Goal: Information Seeking & Learning: Find specific page/section

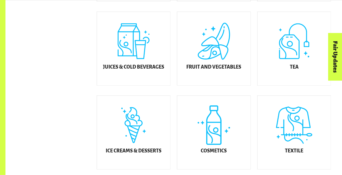
scroll to position [232, 0]
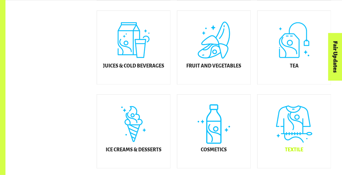
click at [293, 146] on div "Textile" at bounding box center [293, 132] width 73 height 74
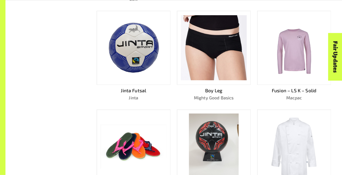
scroll to position [236, 0]
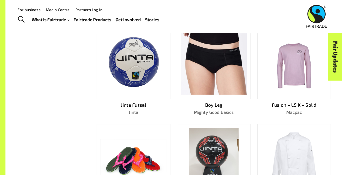
click at [129, 86] on img at bounding box center [133, 62] width 66 height 62
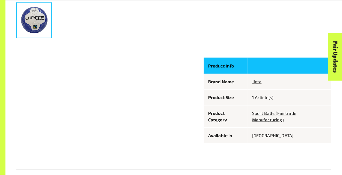
scroll to position [258, 0]
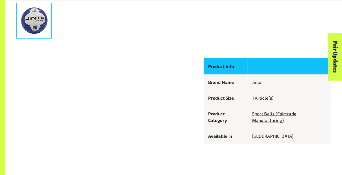
click at [268, 98] on p "1 Article(s)" at bounding box center [289, 98] width 74 height 7
click at [259, 98] on p "1 Article(s)" at bounding box center [289, 98] width 74 height 7
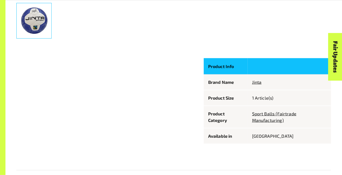
click at [259, 98] on p "1 Article(s)" at bounding box center [289, 98] width 74 height 7
click at [219, 99] on p "Product Size" at bounding box center [225, 98] width 35 height 7
click at [272, 121] on link "Sport Balls (Fairtrade Manufacturing)" at bounding box center [274, 117] width 44 height 12
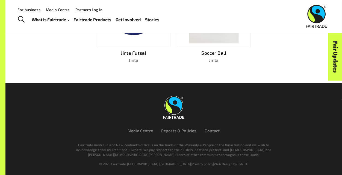
scroll to position [80, 0]
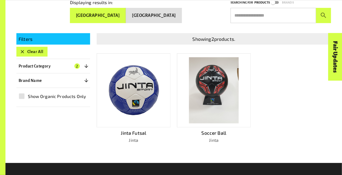
click at [125, 75] on img at bounding box center [133, 90] width 66 height 62
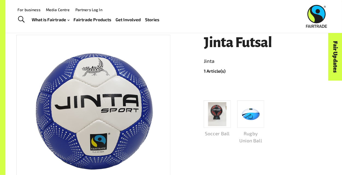
scroll to position [68, 0]
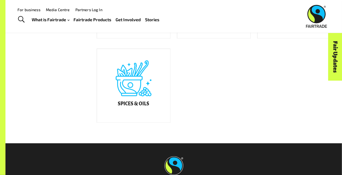
scroll to position [160, 0]
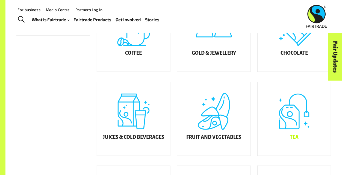
click at [303, 134] on div "Tea" at bounding box center [293, 119] width 73 height 74
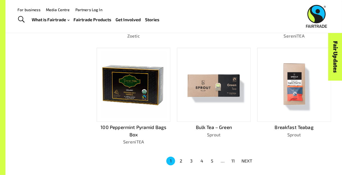
scroll to position [317, 0]
click at [153, 76] on img at bounding box center [133, 85] width 66 height 66
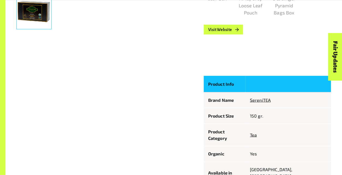
scroll to position [268, 0]
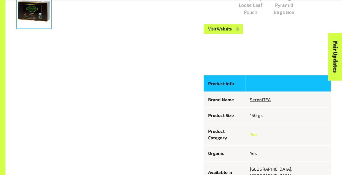
click at [256, 132] on link "Tea" at bounding box center [253, 134] width 7 height 5
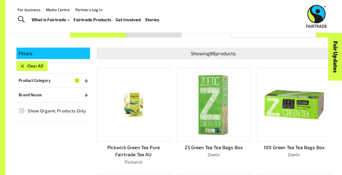
scroll to position [80, 0]
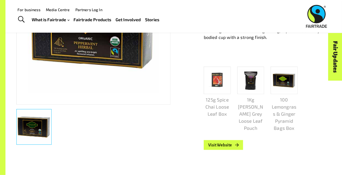
scroll to position [152, 0]
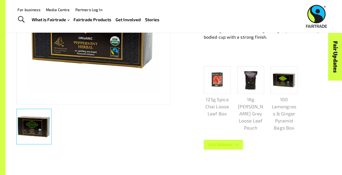
click at [233, 149] on link "Visit Website" at bounding box center [223, 145] width 39 height 10
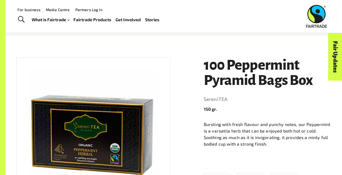
scroll to position [31, 0]
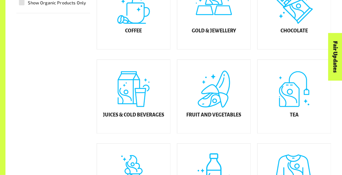
scroll to position [229, 0]
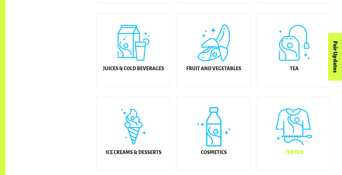
click at [282, 134] on div "Textile" at bounding box center [293, 135] width 73 height 74
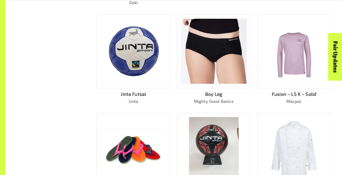
click at [223, 145] on img at bounding box center [214, 151] width 50 height 66
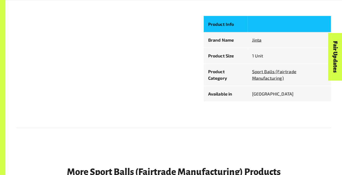
scroll to position [301, 0]
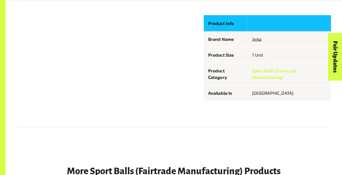
click at [255, 78] on link "Sport Balls (Fairtrade Manufacturing)" at bounding box center [274, 74] width 44 height 12
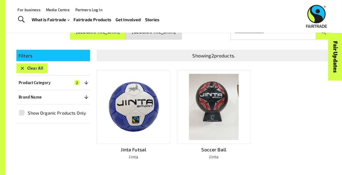
scroll to position [80, 0]
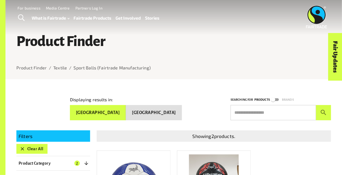
click at [118, 89] on div "Displaying results in: Australia New Zealand Searching for Products Brands ​" at bounding box center [170, 104] width 321 height 33
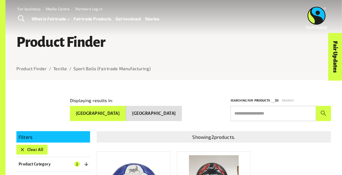
scroll to position [0, 0]
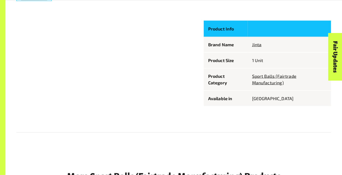
scroll to position [298, 0]
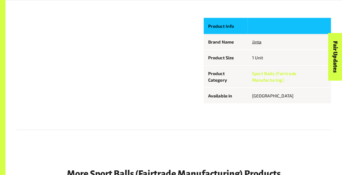
click at [267, 78] on link "Sport Balls (Fairtrade Manufacturing)" at bounding box center [274, 77] width 44 height 12
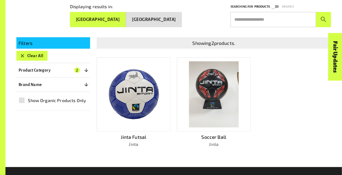
scroll to position [95, 0]
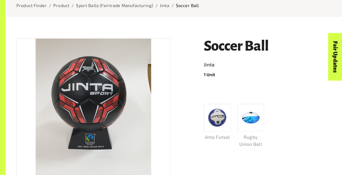
scroll to position [72, 0]
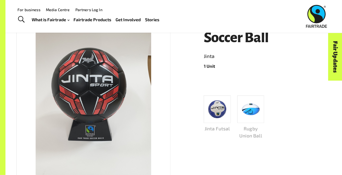
click at [67, 85] on img at bounding box center [93, 107] width 115 height 154
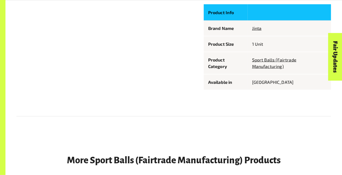
scroll to position [312, 0]
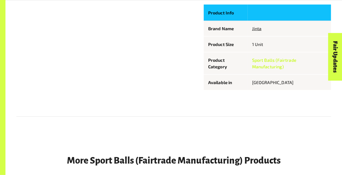
click at [292, 61] on link "Sport Balls (Fairtrade Manufacturing)" at bounding box center [274, 64] width 44 height 12
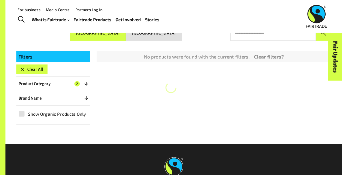
scroll to position [80, 0]
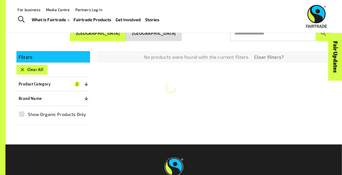
click at [292, 61] on div "No products were found with the current filters. Clear filters?" at bounding box center [210, 53] width 241 height 20
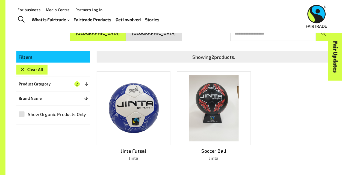
scroll to position [0, 0]
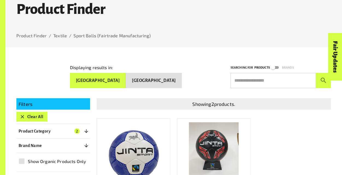
click at [207, 155] on img at bounding box center [214, 155] width 50 height 66
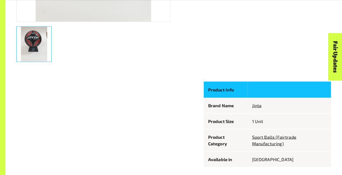
scroll to position [237, 0]
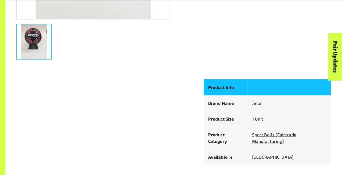
click at [223, 85] on p "Product Info" at bounding box center [225, 87] width 35 height 7
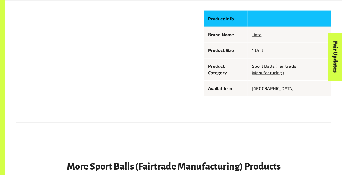
scroll to position [0, 0]
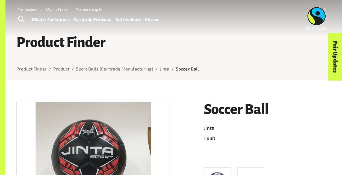
click at [204, 110] on h1 "Soccer Ball" at bounding box center [267, 110] width 127 height 16
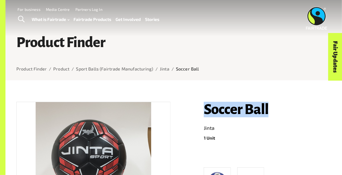
drag, startPoint x: 204, startPoint y: 110, endPoint x: 277, endPoint y: 112, distance: 73.4
click at [277, 112] on h1 "Soccer Ball" at bounding box center [267, 110] width 127 height 16
copy h1 "Soccer Ball"
